Goal: Transaction & Acquisition: Subscribe to service/newsletter

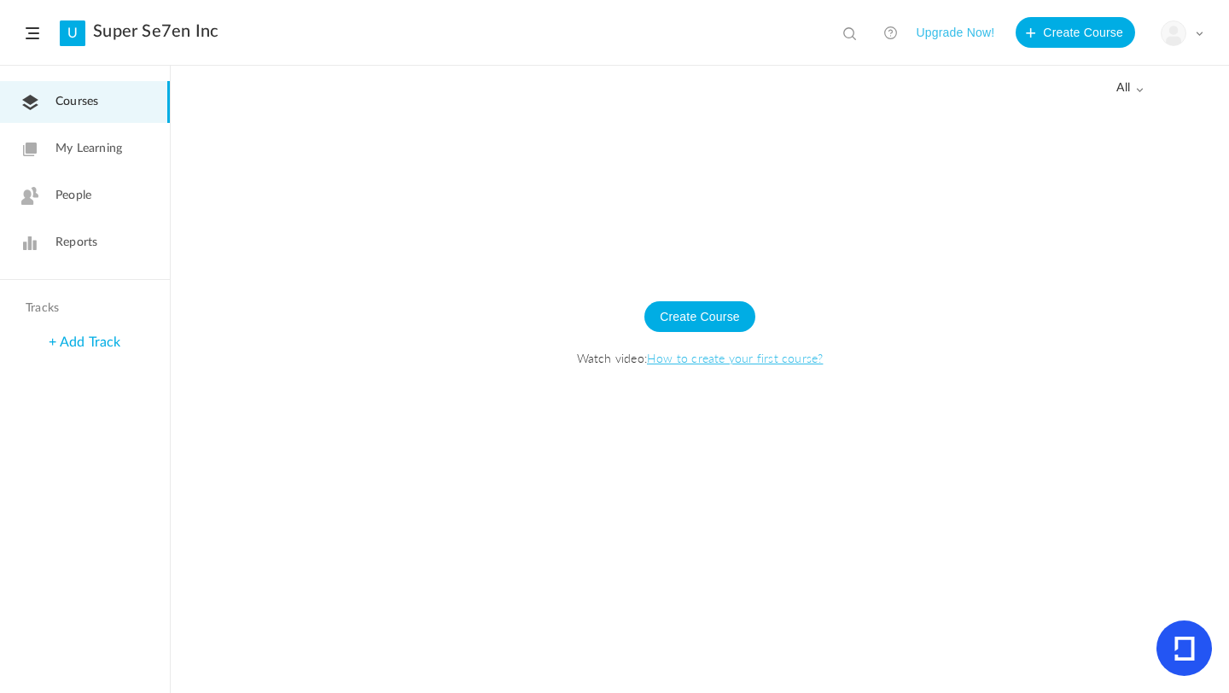
click at [978, 28] on button "Upgrade Now!" at bounding box center [955, 32] width 79 height 31
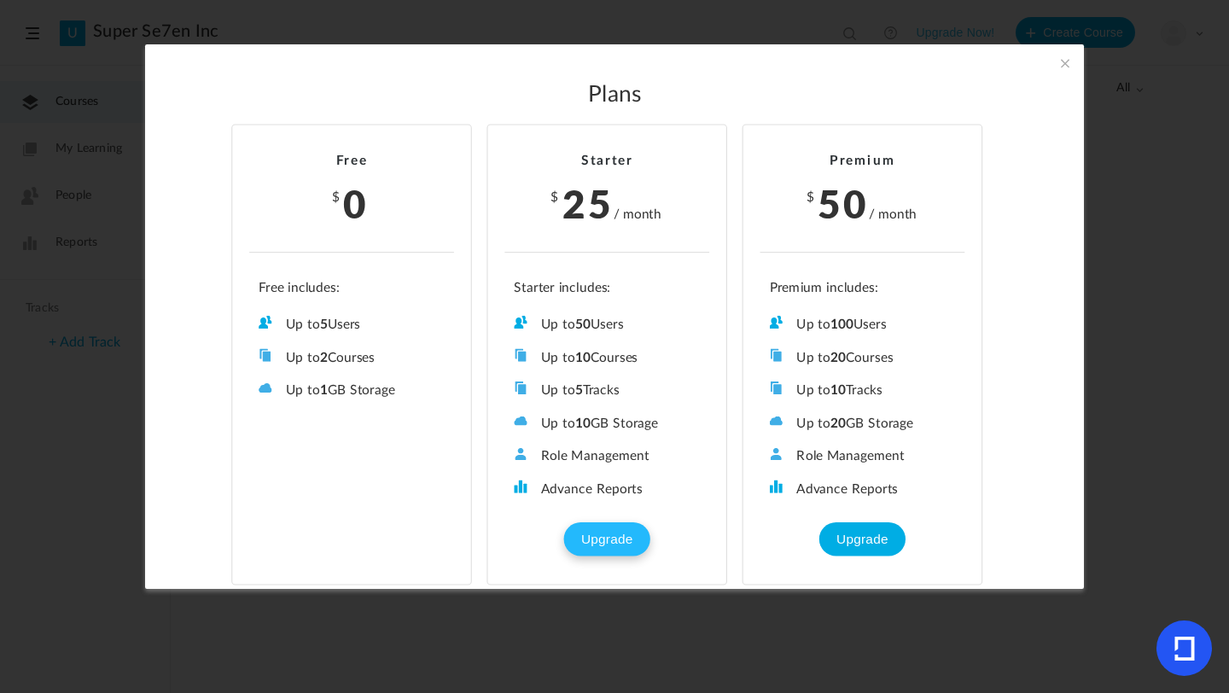
click at [607, 533] on button "Upgrade" at bounding box center [606, 539] width 85 height 34
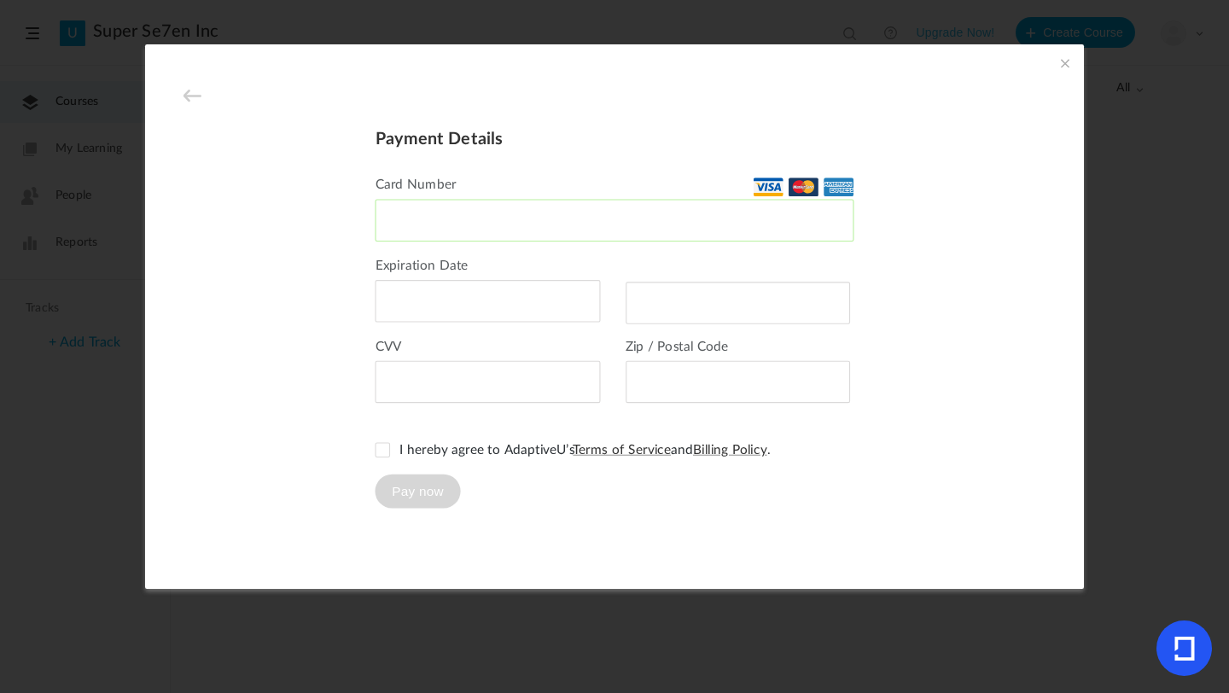
click at [404, 311] on div at bounding box center [487, 301] width 225 height 43
click at [404, 307] on div at bounding box center [487, 301] width 225 height 43
click at [379, 452] on span at bounding box center [382, 450] width 15 height 15
click at [407, 500] on button "Pay now" at bounding box center [417, 491] width 85 height 34
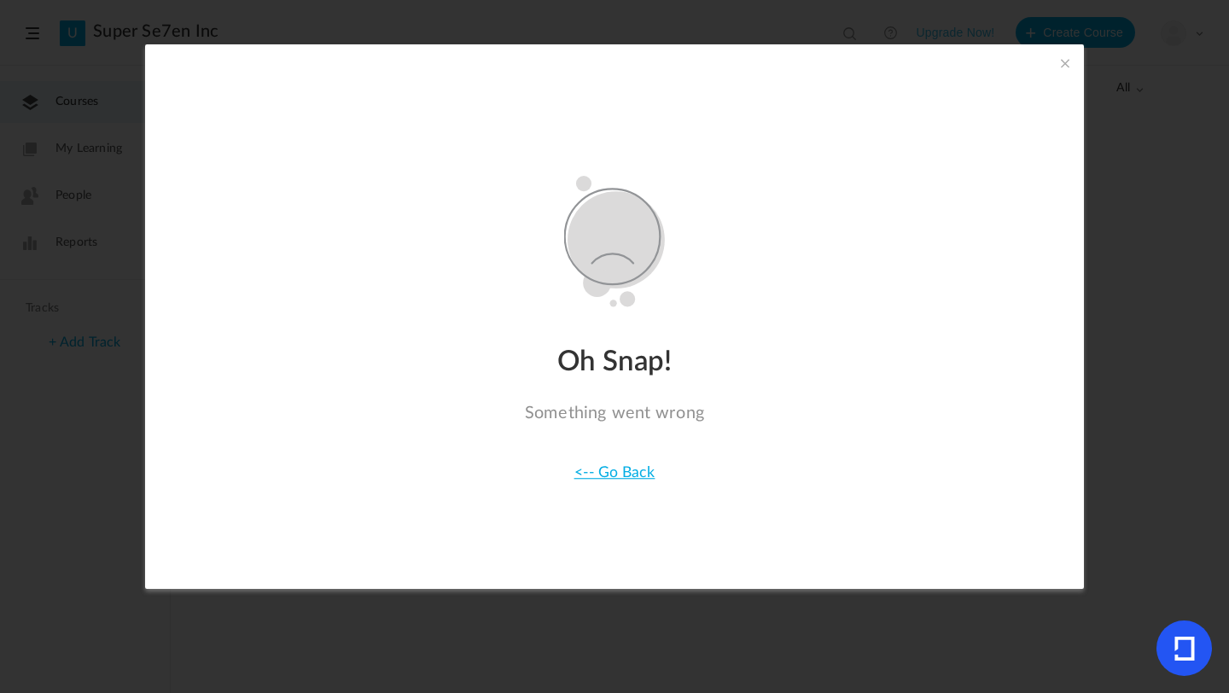
click at [617, 470] on link "<-- Go Back" at bounding box center [614, 472] width 81 height 15
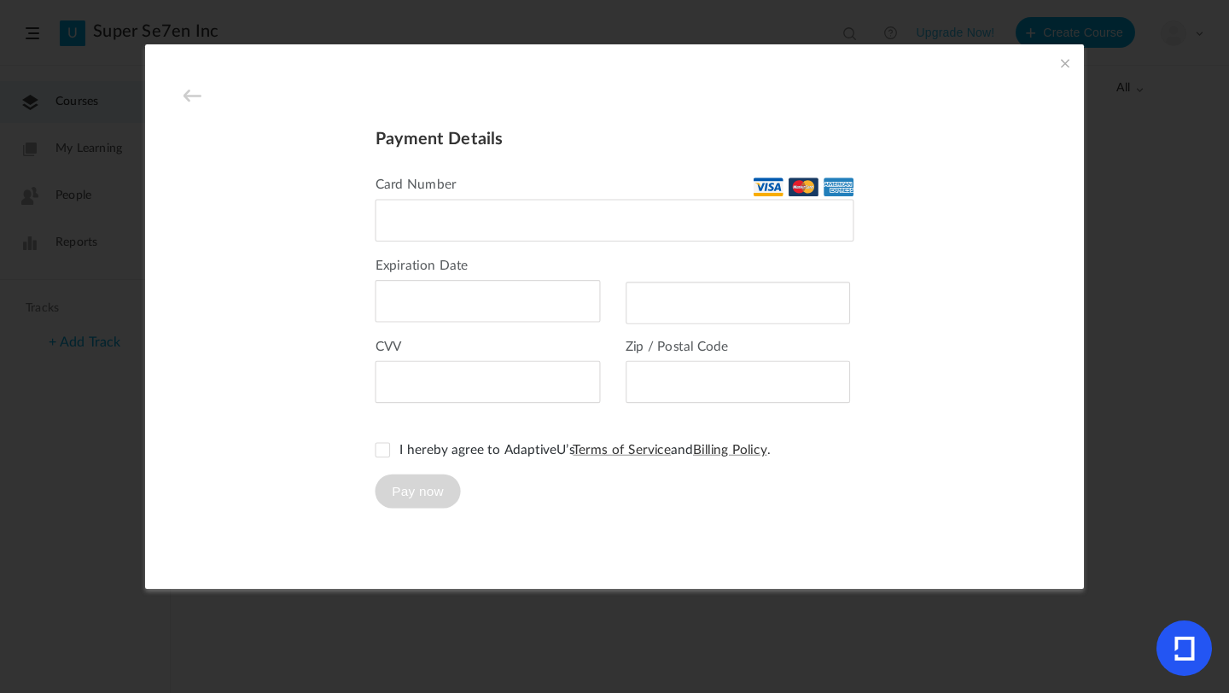
click at [1067, 62] on span at bounding box center [1065, 63] width 19 height 19
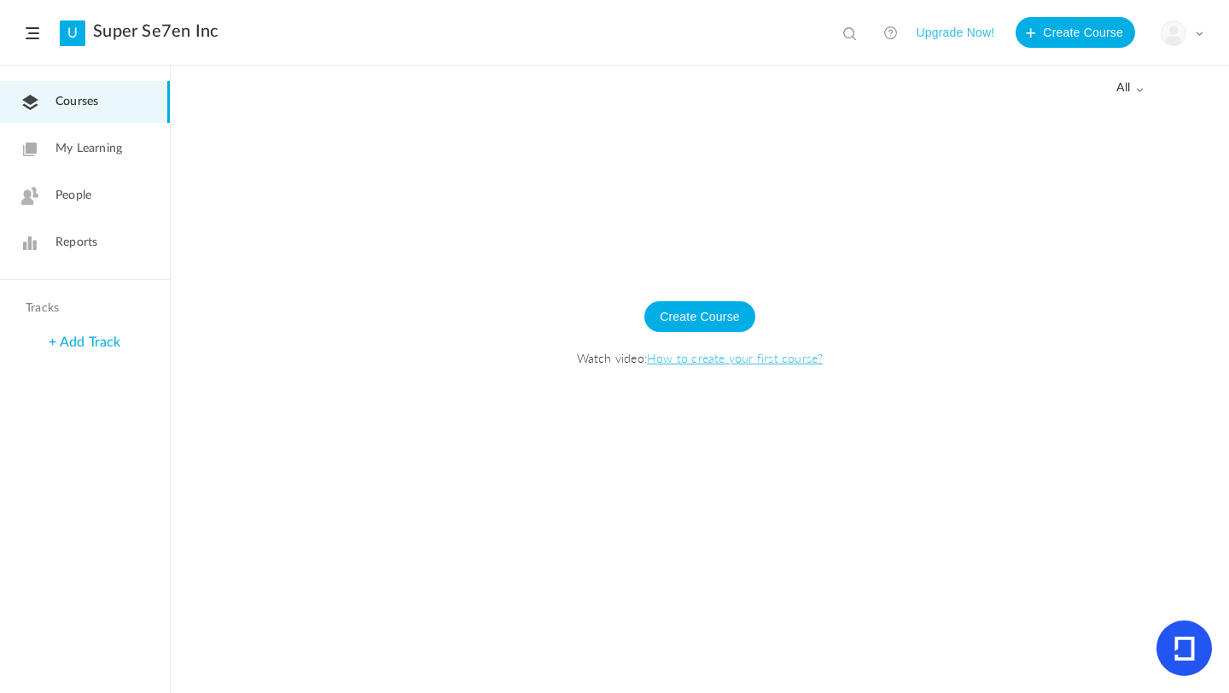
click at [1202, 32] on span at bounding box center [1199, 33] width 9 height 9
click at [1128, 344] on div "Create Course Watch video: How to create your first course?" at bounding box center [700, 342] width 1024 height 150
click at [81, 343] on link "+ Add Track" at bounding box center [85, 342] width 72 height 14
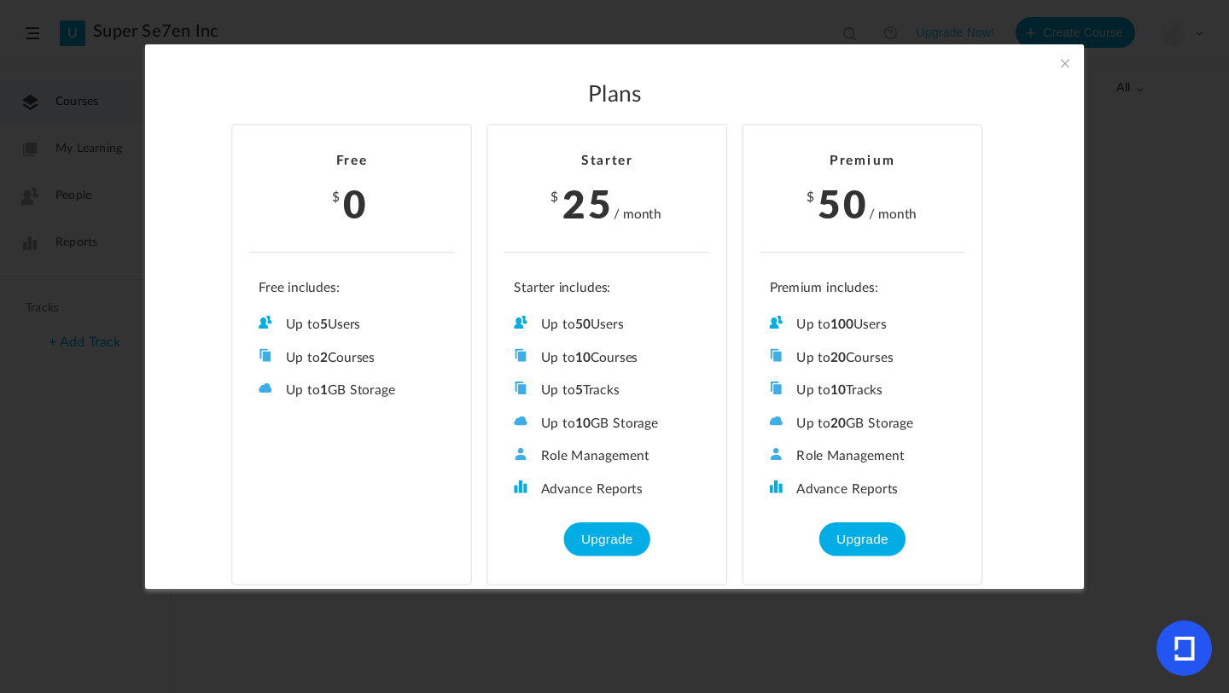
click at [1069, 61] on span at bounding box center [1065, 63] width 19 height 19
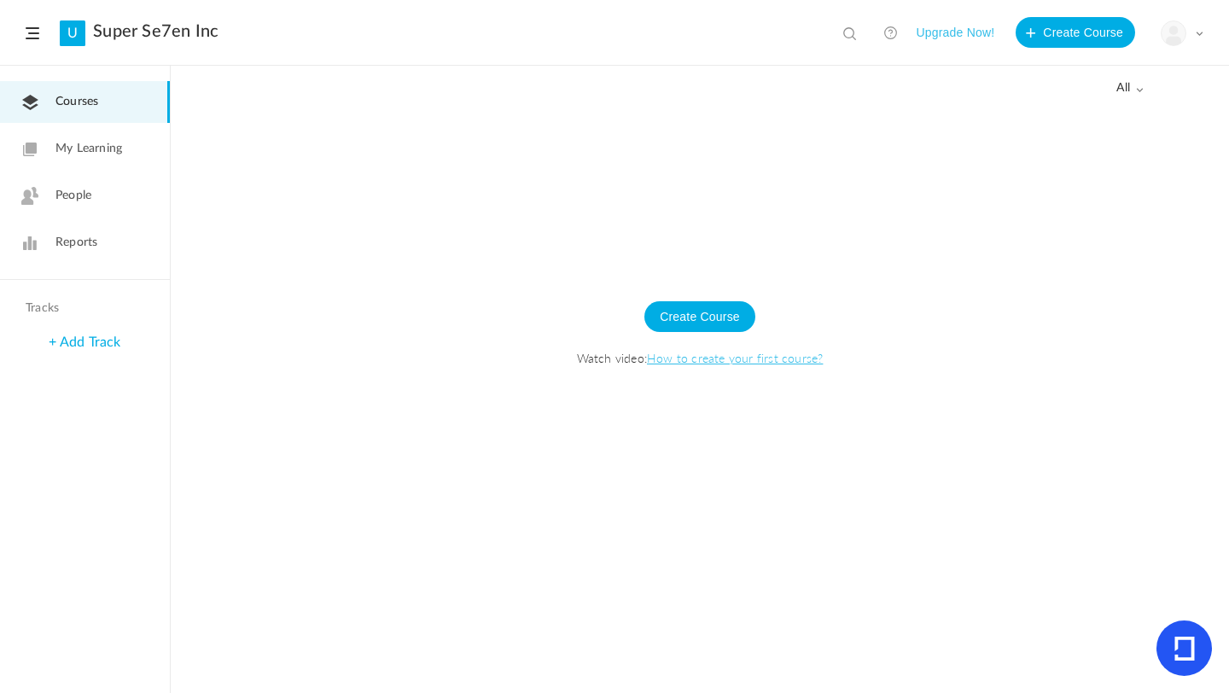
click at [67, 344] on link "+ Add Track" at bounding box center [85, 342] width 72 height 14
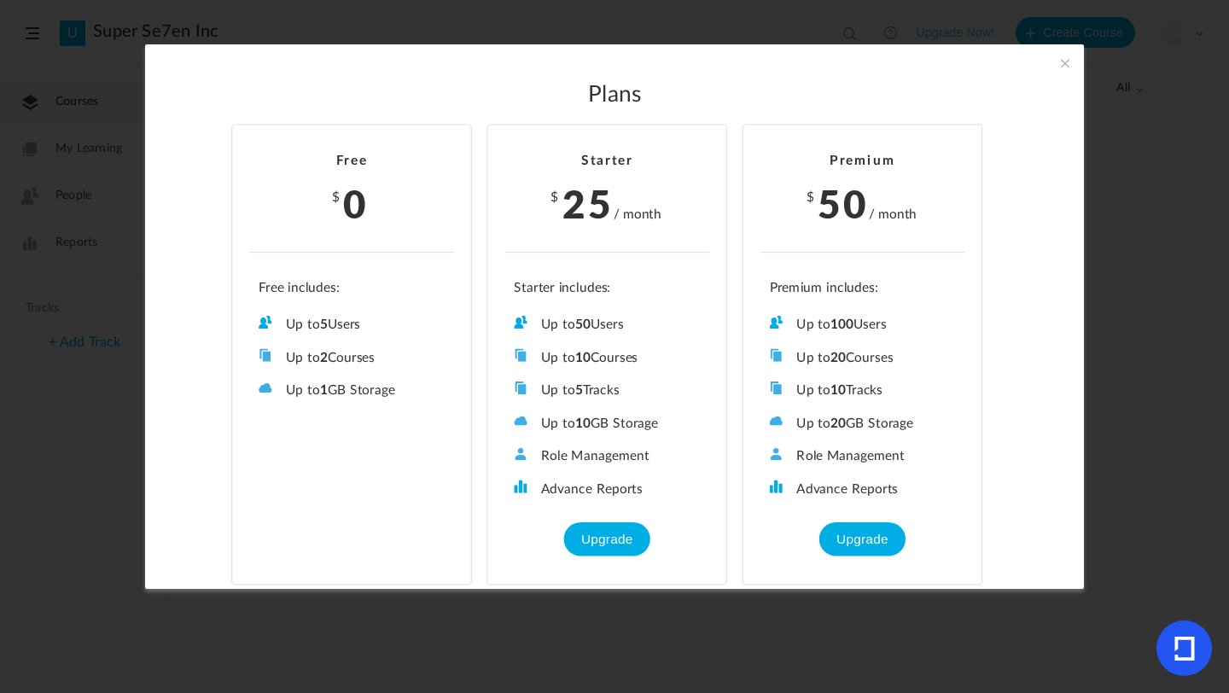
click at [1066, 58] on span at bounding box center [1065, 63] width 19 height 19
